Goal: Obtain resource: Obtain resource

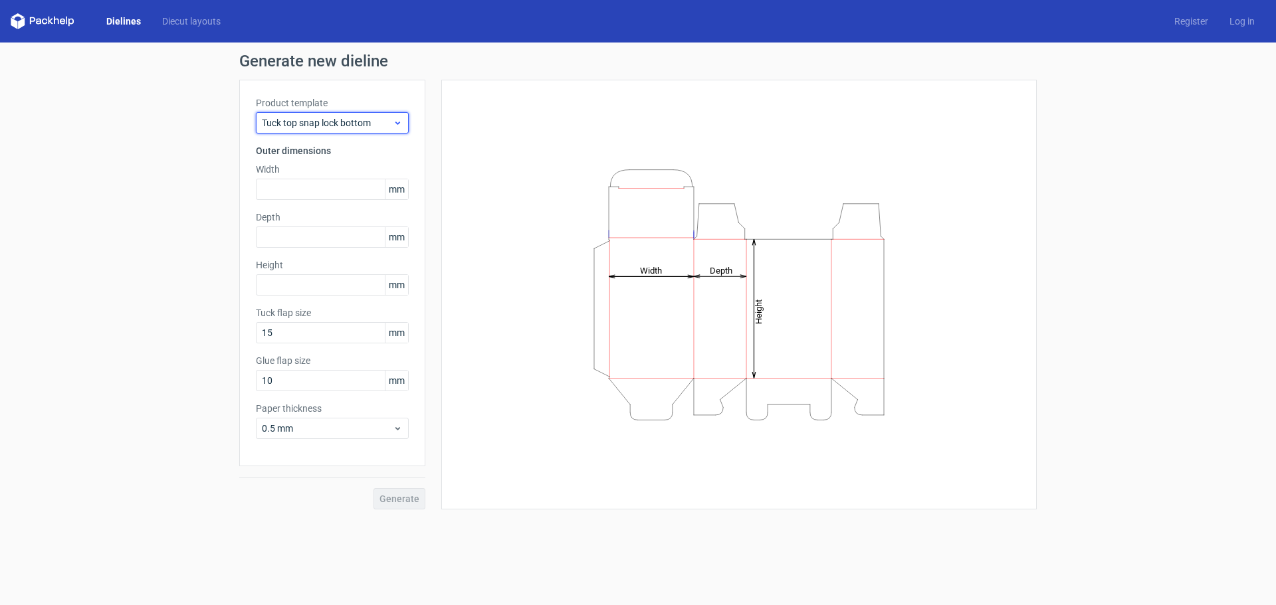
click at [393, 116] on span "Tuck top snap lock bottom" at bounding box center [327, 122] width 131 height 13
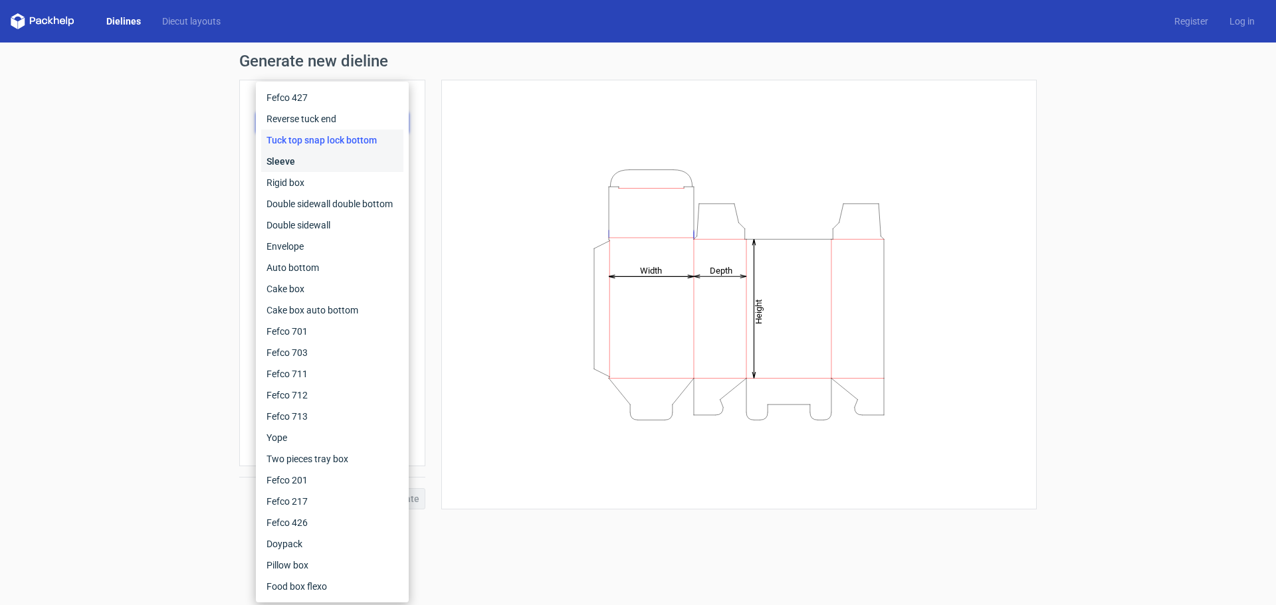
click at [316, 165] on div "Sleeve" at bounding box center [332, 161] width 142 height 21
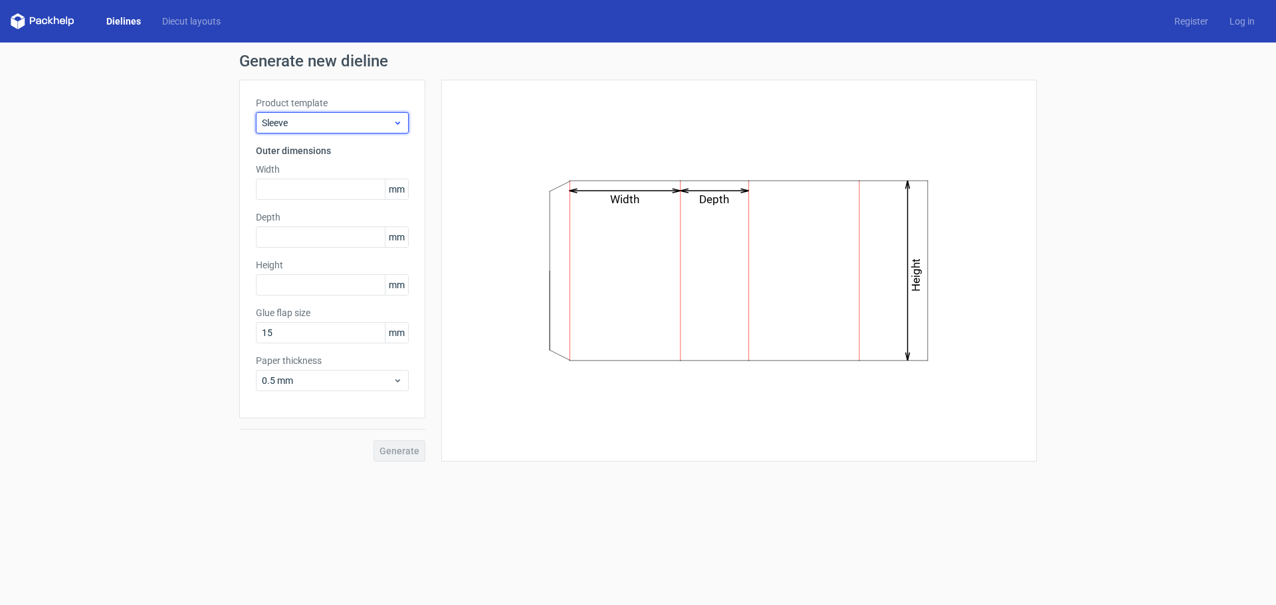
click at [379, 126] on span "Sleeve" at bounding box center [327, 122] width 131 height 13
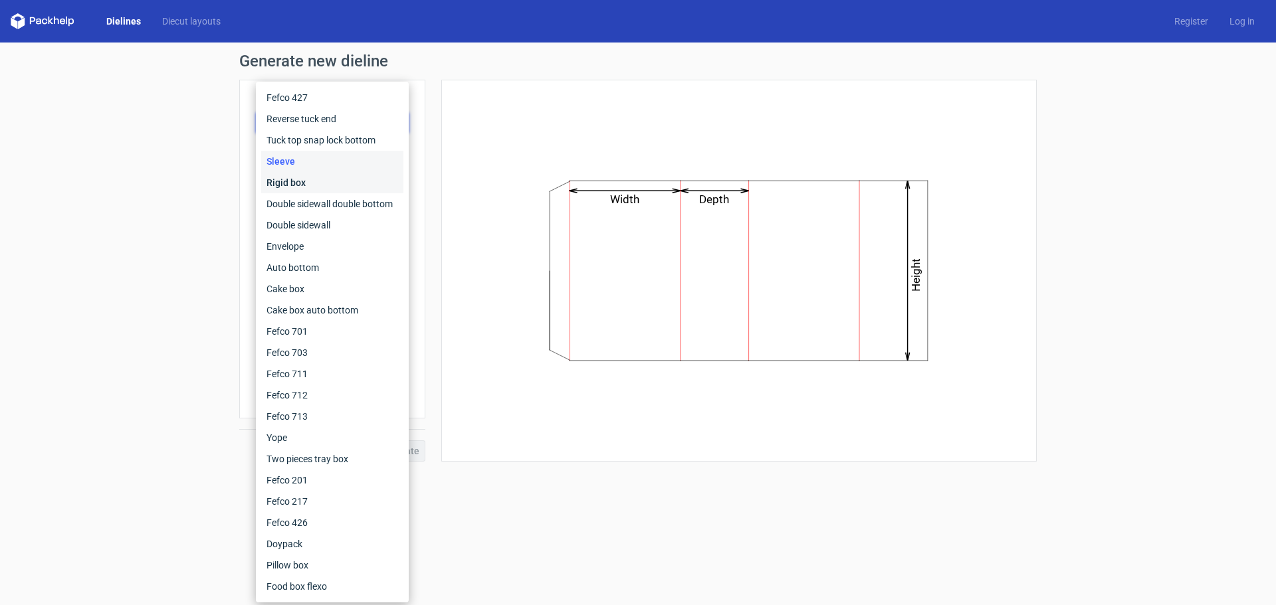
click at [338, 185] on div "Rigid box" at bounding box center [332, 182] width 142 height 21
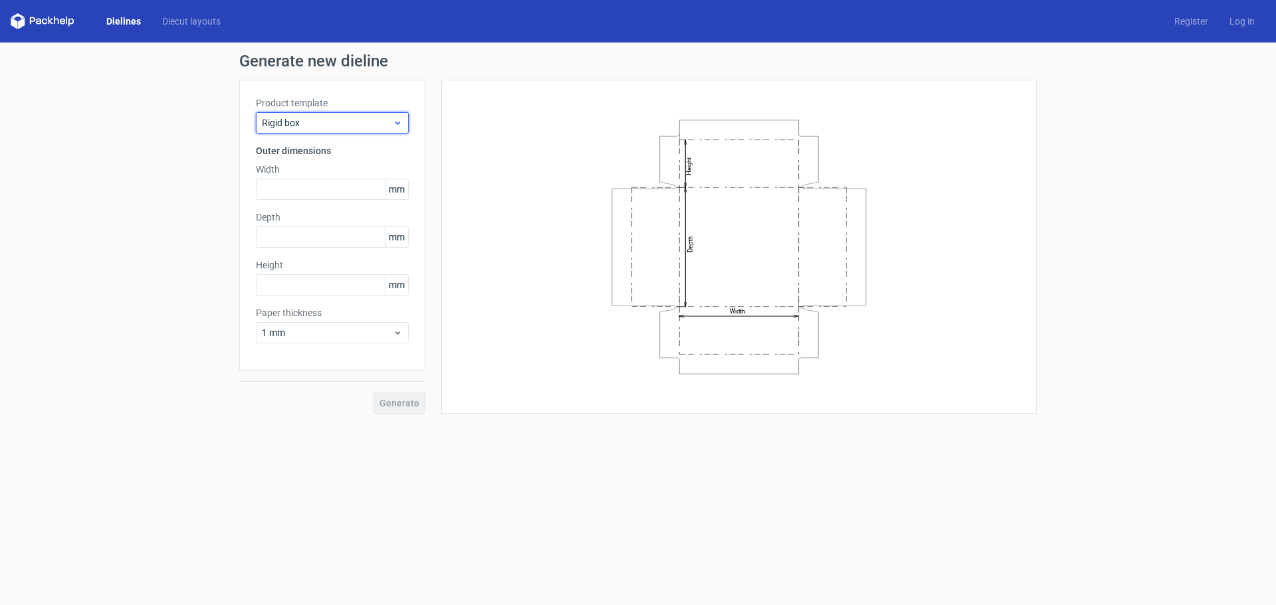
click at [355, 124] on span "Rigid box" at bounding box center [327, 122] width 131 height 13
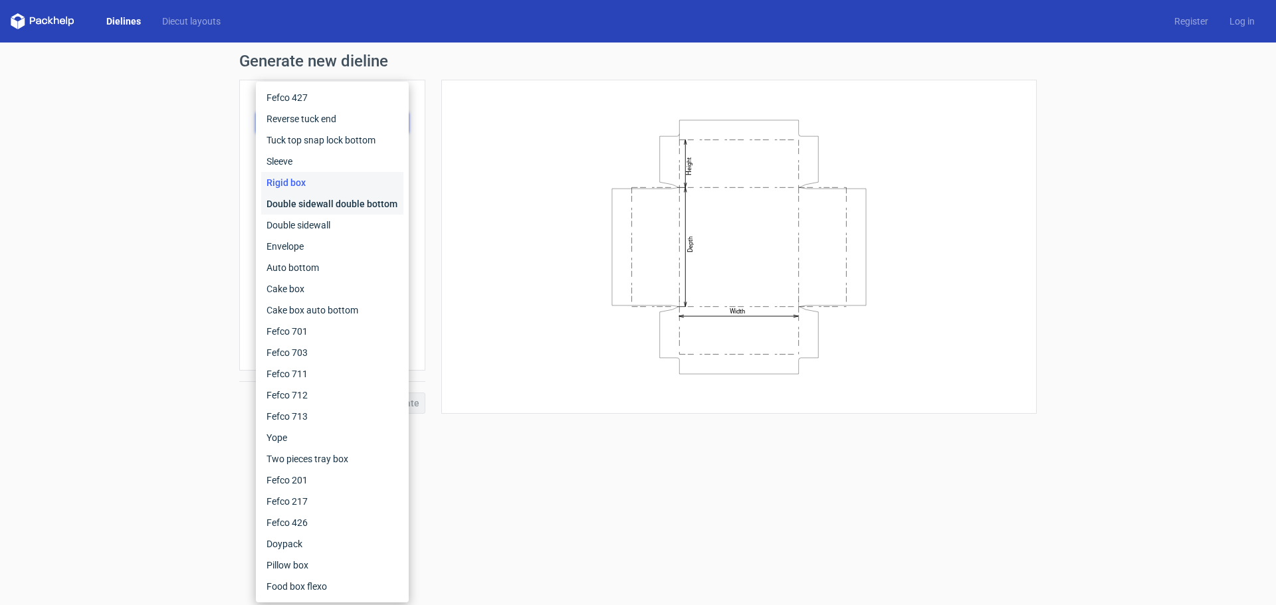
click at [326, 203] on div "Double sidewall double bottom" at bounding box center [332, 203] width 142 height 21
